Goal: Find specific page/section: Find specific page/section

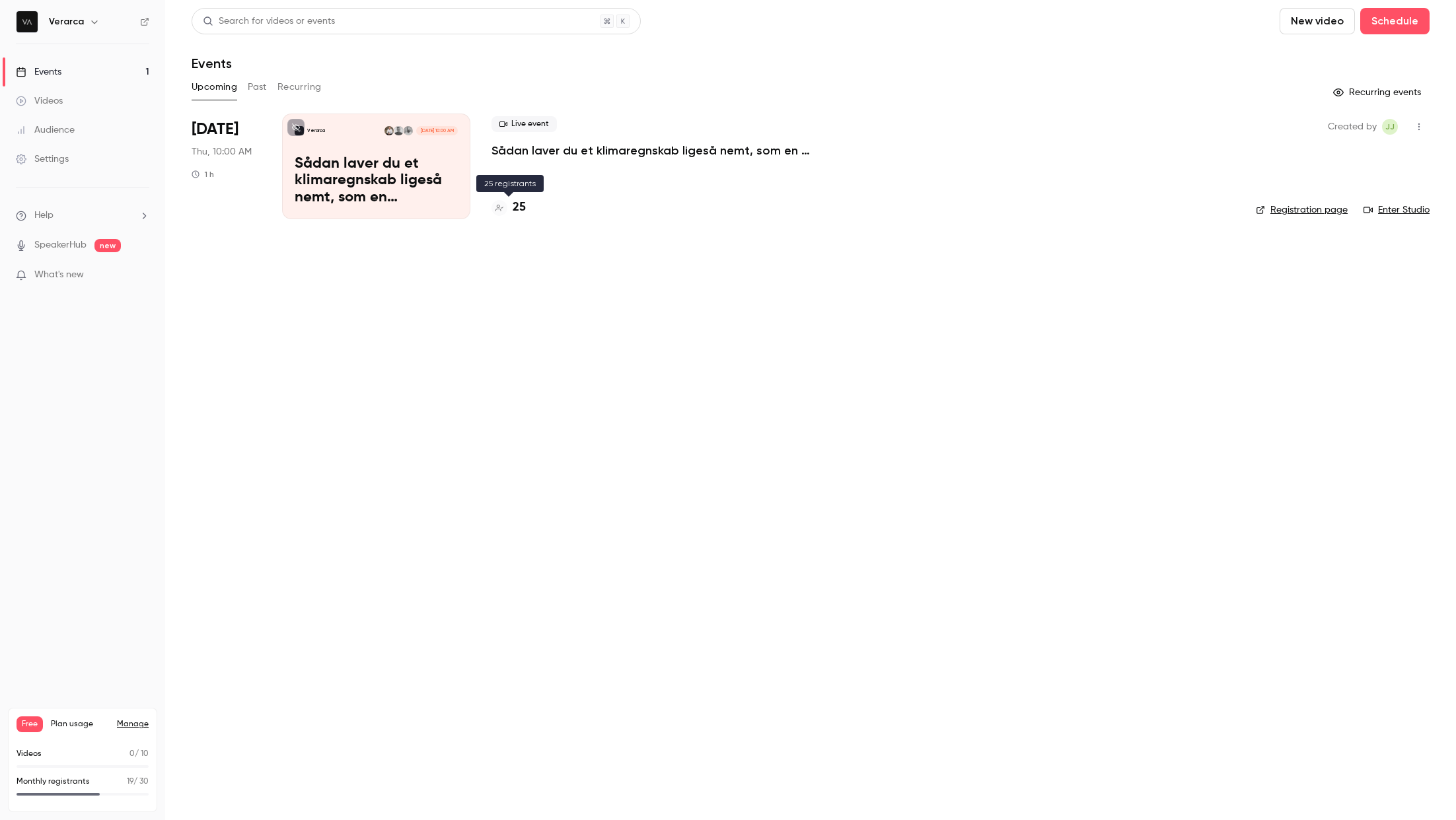
click at [513, 206] on h4 "25" at bounding box center [519, 208] width 13 height 18
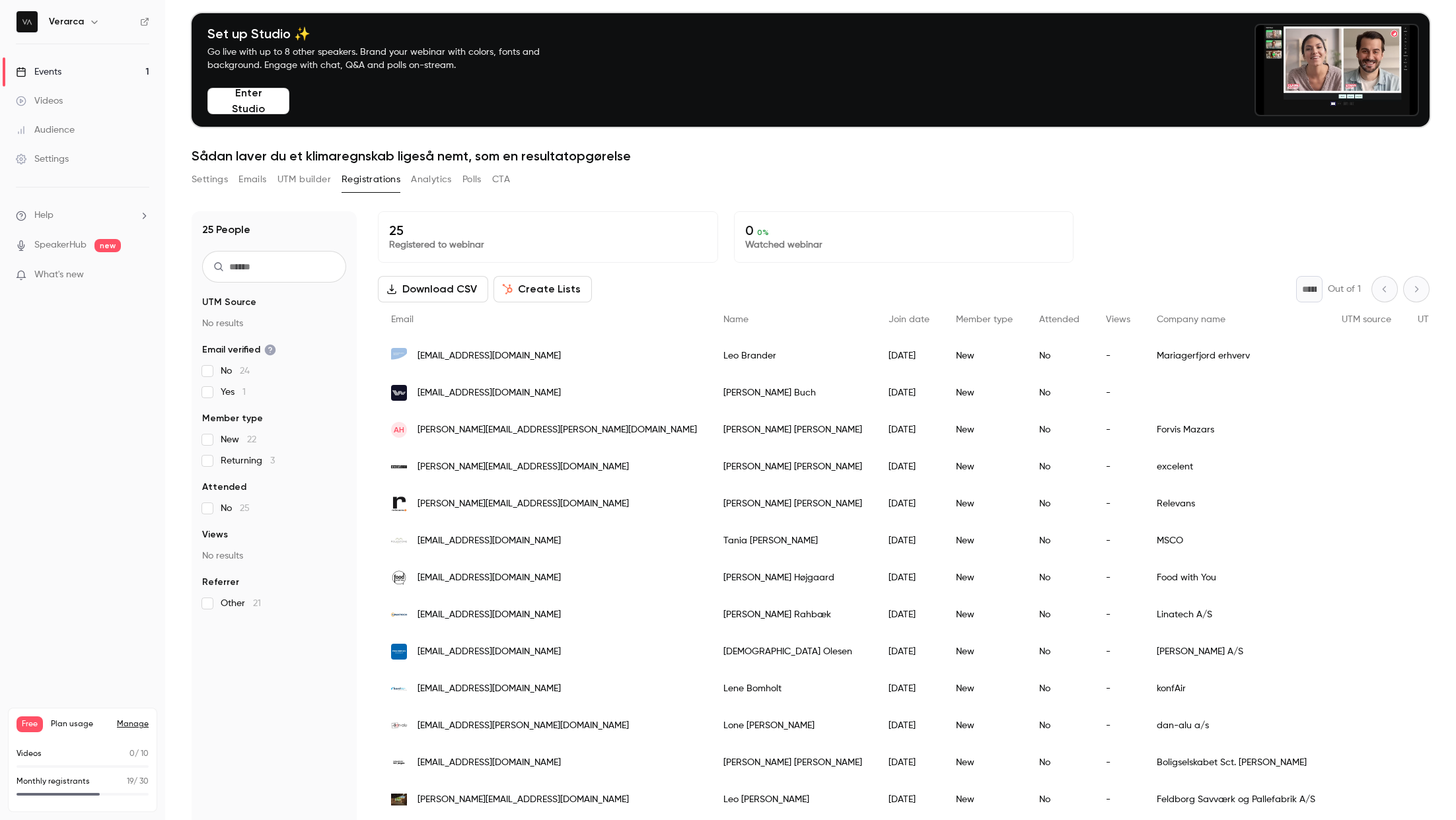
scroll to position [64, 0]
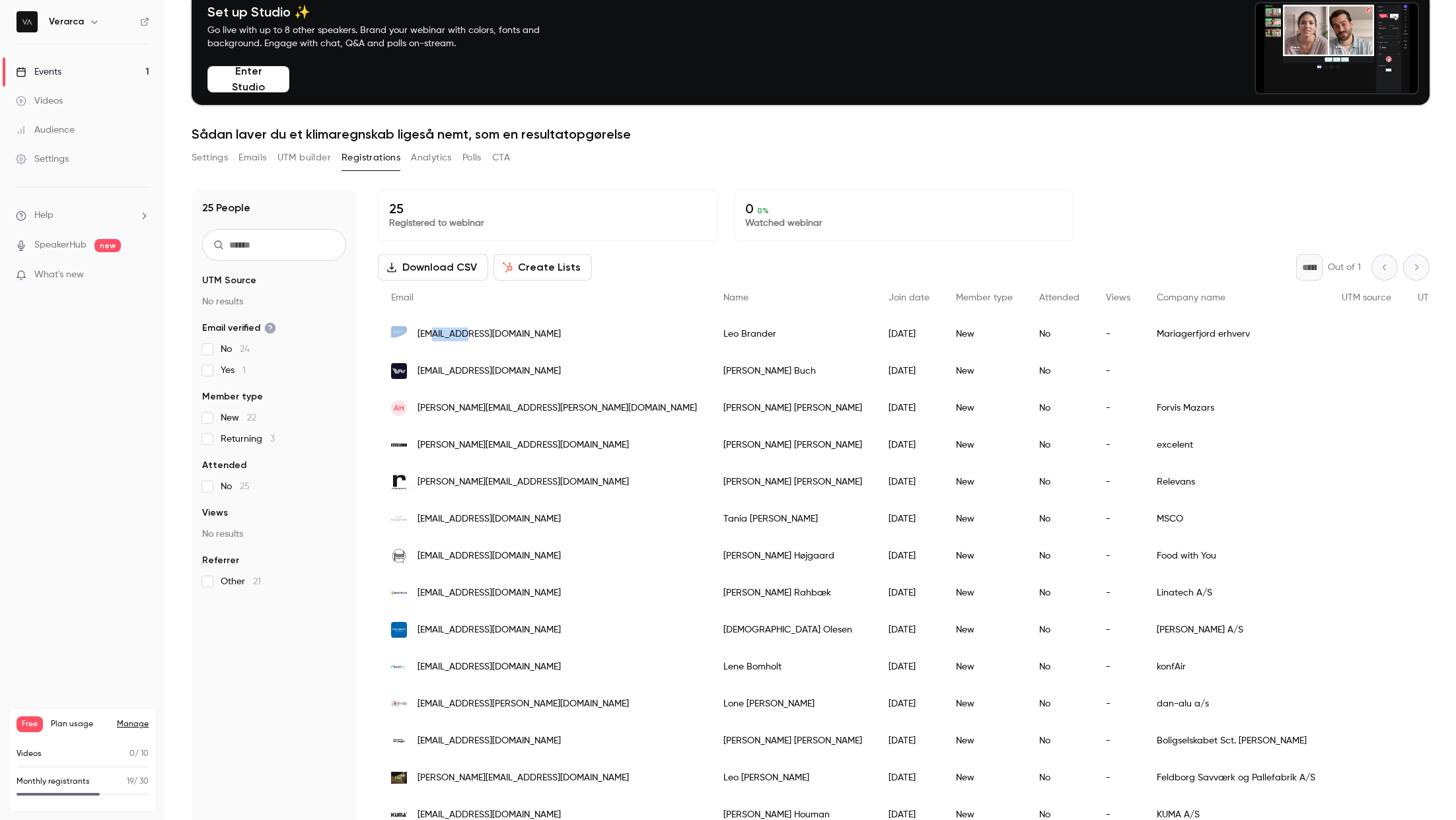
copy span "mfer.dk"
drag, startPoint x: 482, startPoint y: 335, endPoint x: 730, endPoint y: 321, distance: 248.4
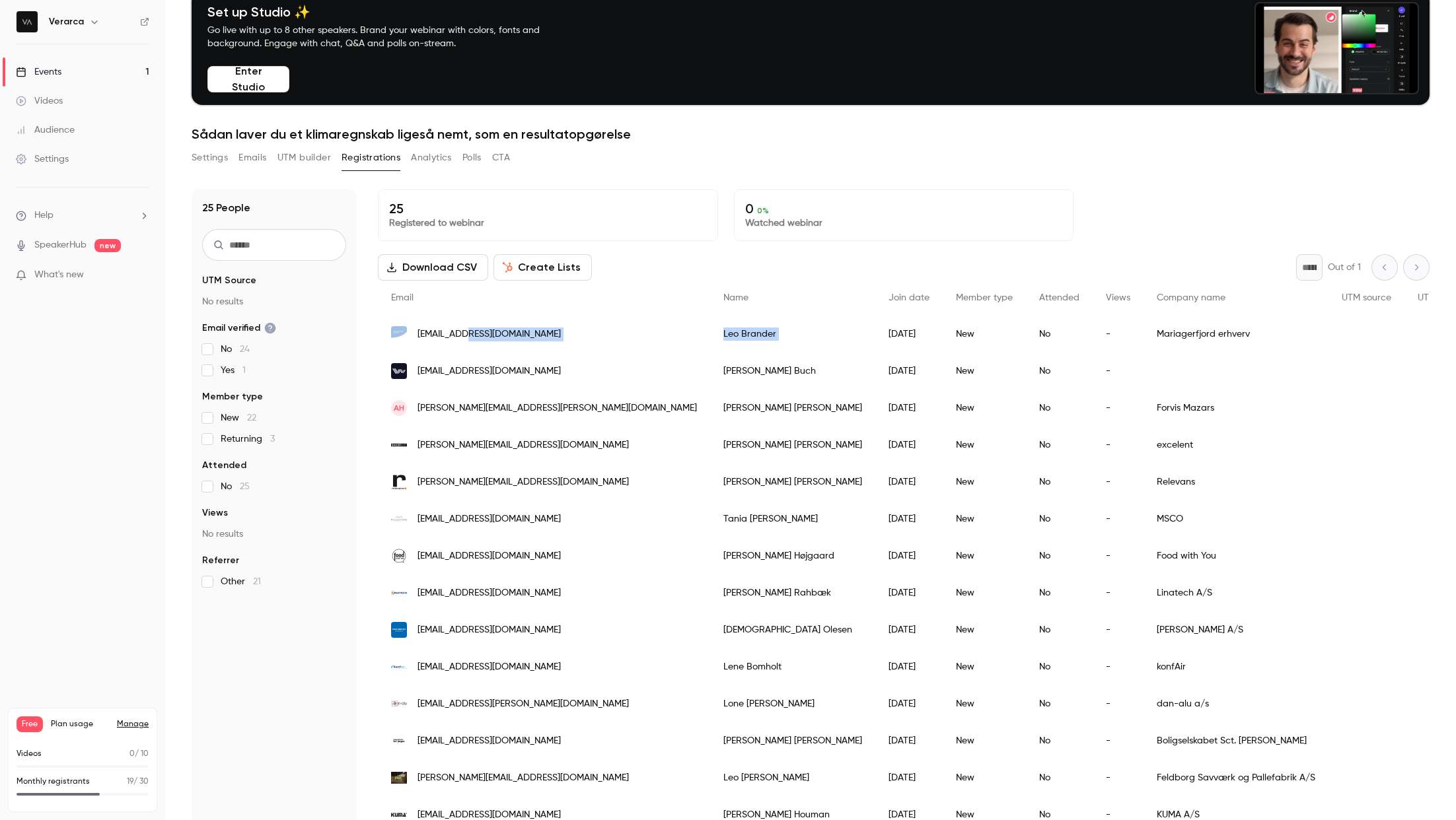
click at [730, 321] on div "lb@mfer.dk Leo Brander 2025/10/08 New No - Mariagerfjord erhverv" at bounding box center [1096, 334] width 1436 height 37
